Goal: Check status

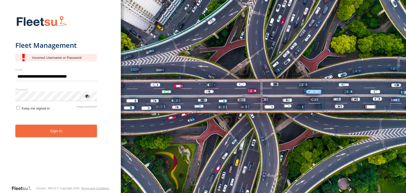
type input "**********"
click at [55, 133] on button "Sign in" at bounding box center [56, 131] width 82 height 13
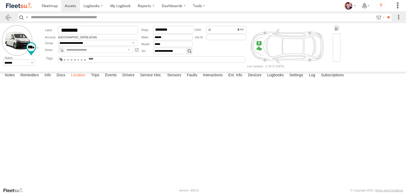
click at [77, 79] on label "Location" at bounding box center [78, 75] width 20 height 7
click at [0, 0] on span at bounding box center [0, 0] width 0 height 0
click at [0, 0] on div "7359 NXA 7359 [GEOGRAPHIC_DATA] ([GEOGRAPHIC_DATA]) [PERSON_NAME] Main Operatio…" at bounding box center [0, 0] width 0 height 0
click at [0, 0] on button "Zoom out" at bounding box center [0, 0] width 0 height 0
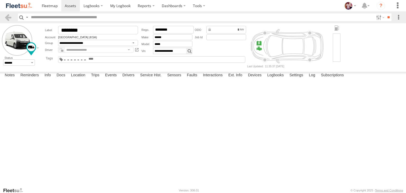
click at [0, 0] on button "Zoom out" at bounding box center [0, 0] width 0 height 0
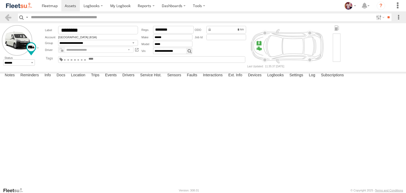
click at [0, 0] on button "Zoom out" at bounding box center [0, 0] width 0 height 0
